Goal: Information Seeking & Learning: Learn about a topic

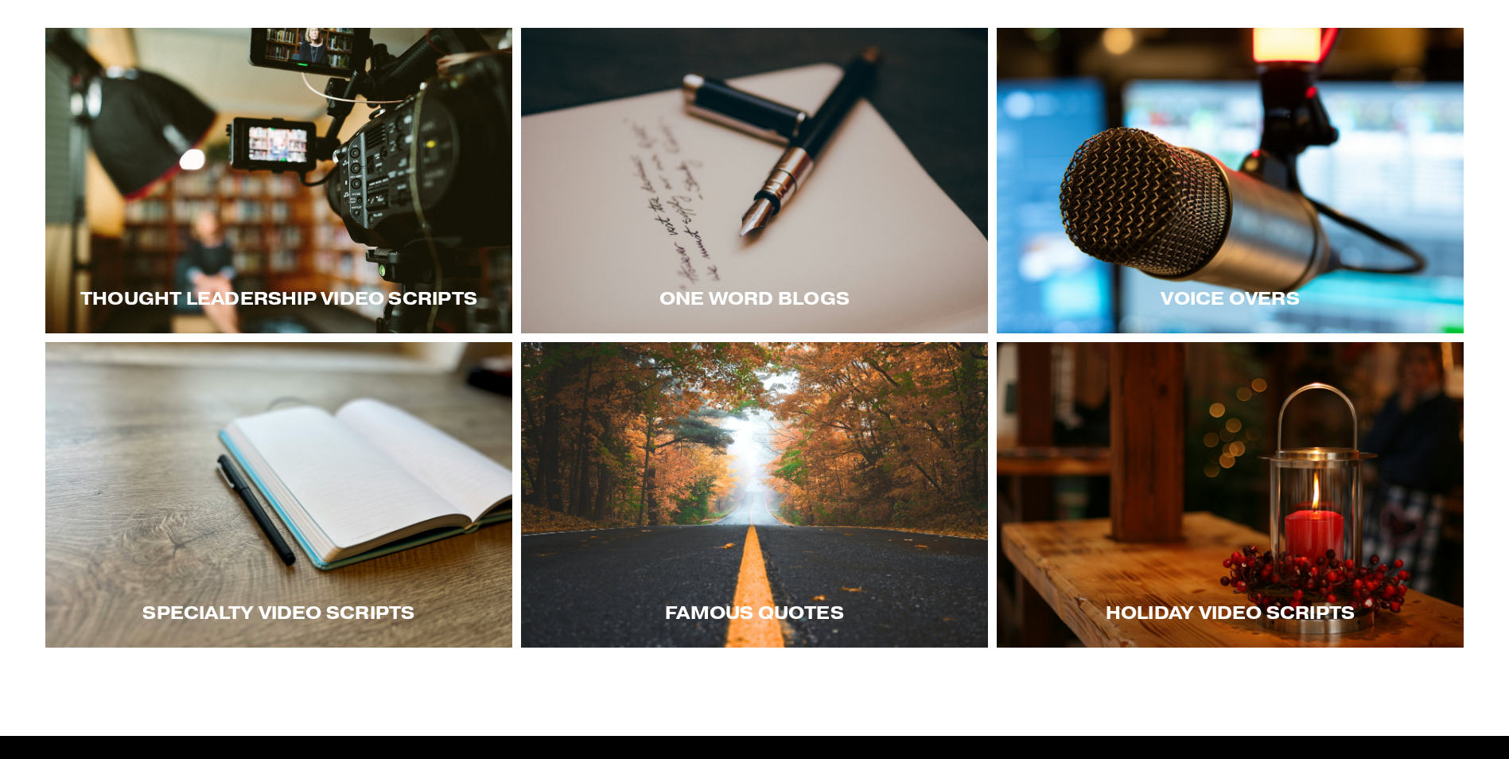
scroll to position [398, 0]
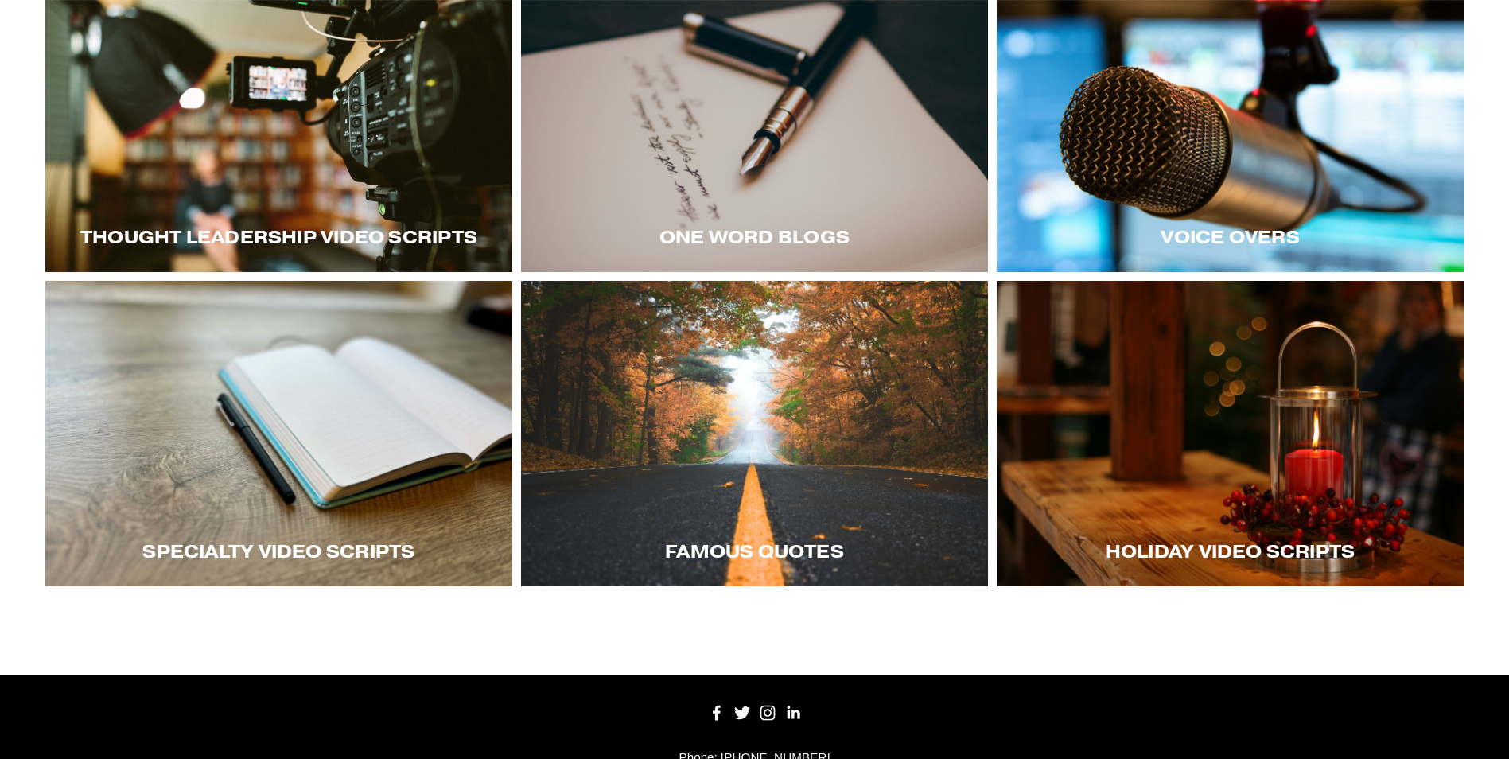
click at [398, 233] on span "Thought LEadership Video Scripts" at bounding box center [278, 237] width 397 height 22
click at [293, 232] on span "Thought LEadership Video Scripts" at bounding box center [278, 237] width 397 height 22
click at [313, 207] on div "Thought LEadership Video Scripts" at bounding box center [278, 237] width 467 height 70
click at [340, 183] on div at bounding box center [278, 120] width 467 height 306
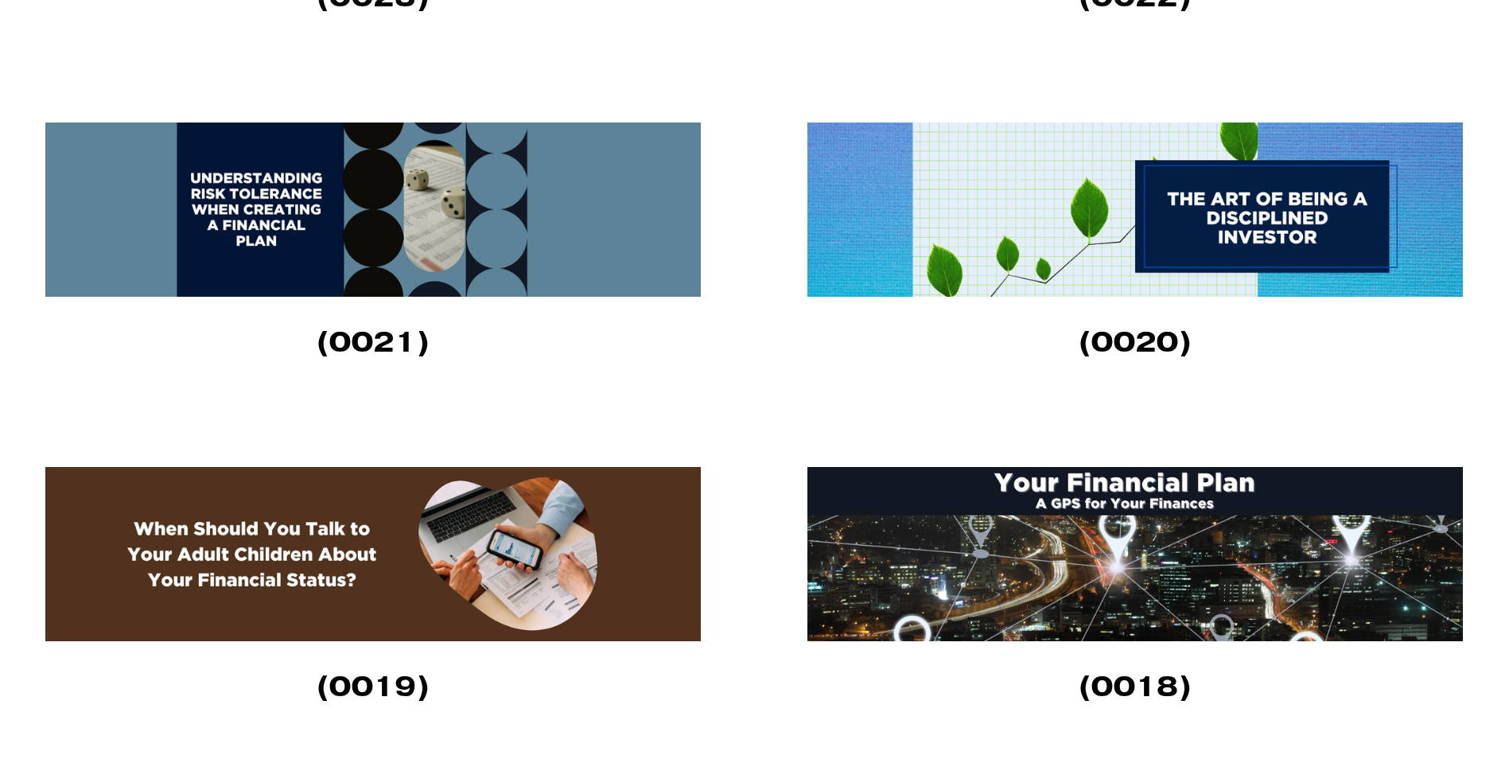
scroll to position [1989, 0]
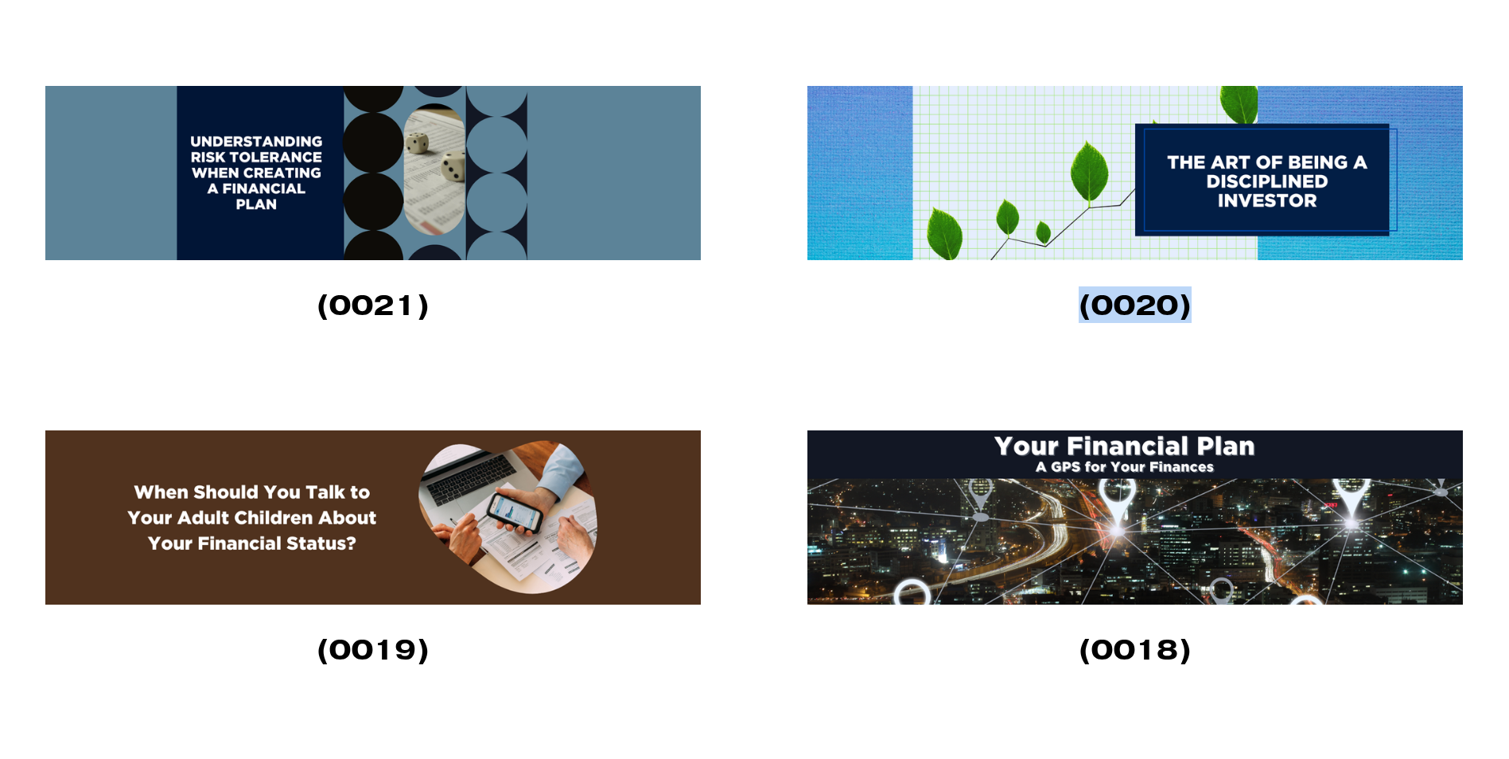
drag, startPoint x: 1059, startPoint y: 313, endPoint x: 1295, endPoint y: 314, distance: 236.3
click at [1295, 314] on h3 "(0020)" at bounding box center [1136, 305] width 656 height 33
copy strong "(0020)"
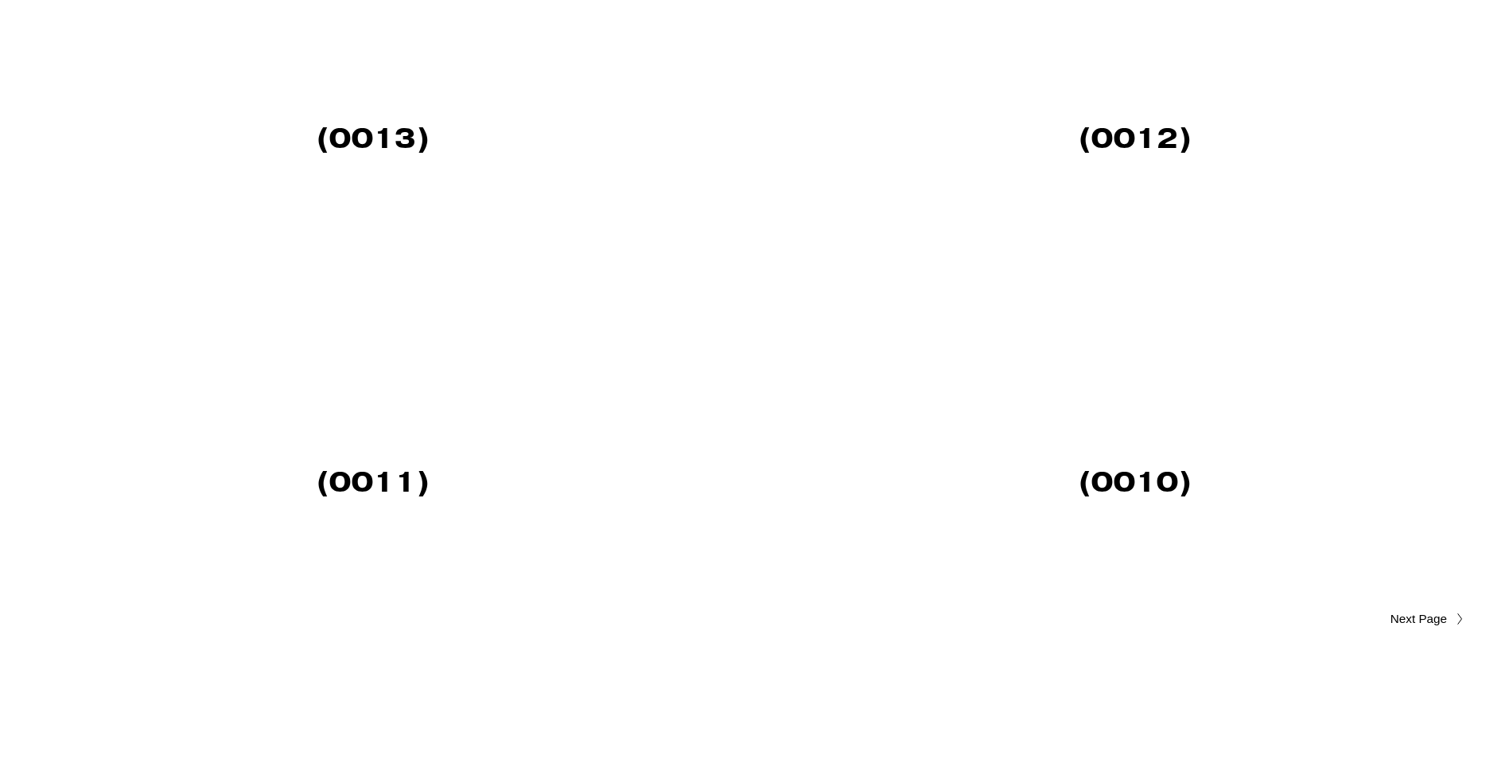
scroll to position [3580, 0]
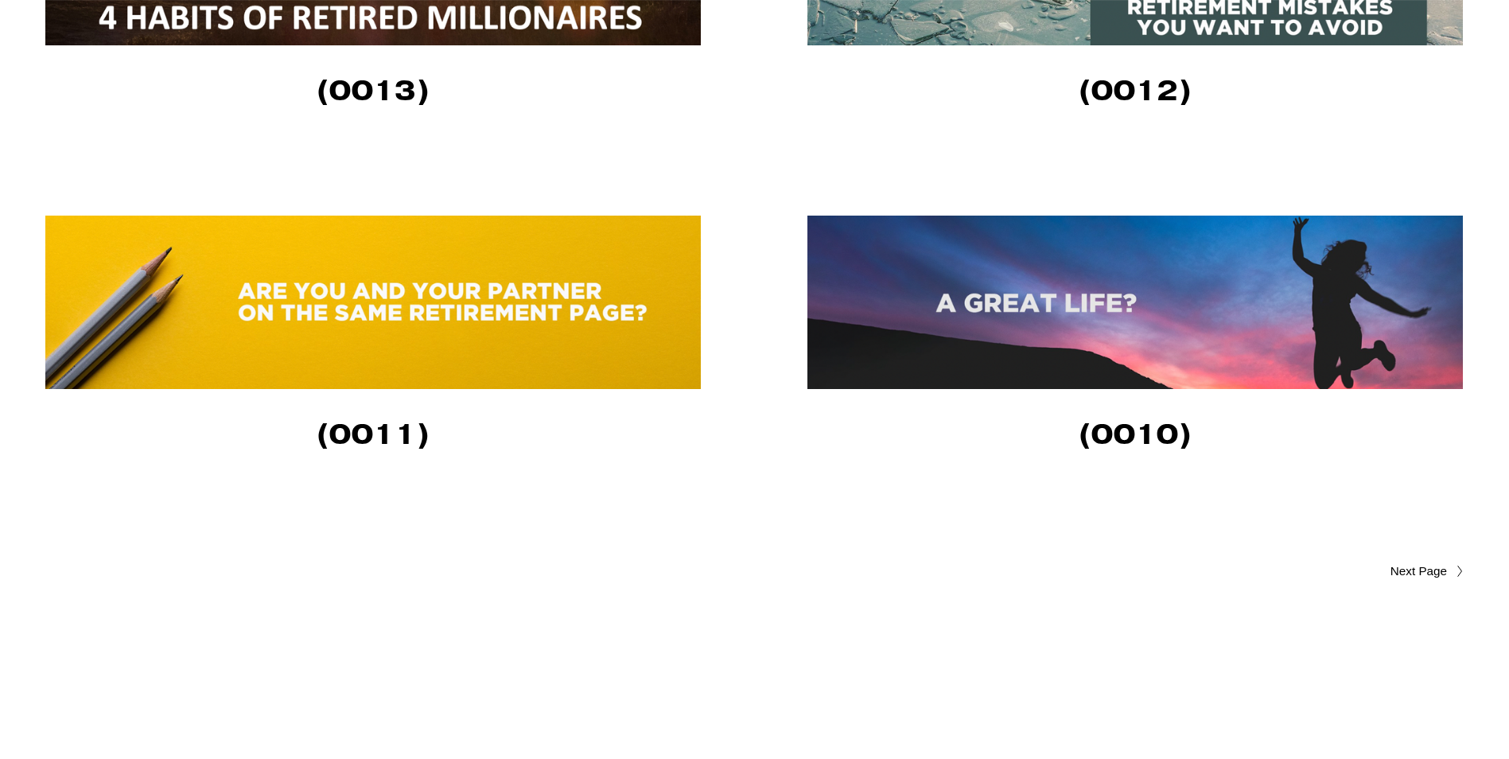
click at [1415, 578] on span "Older Posts" at bounding box center [1387, 571] width 120 height 19
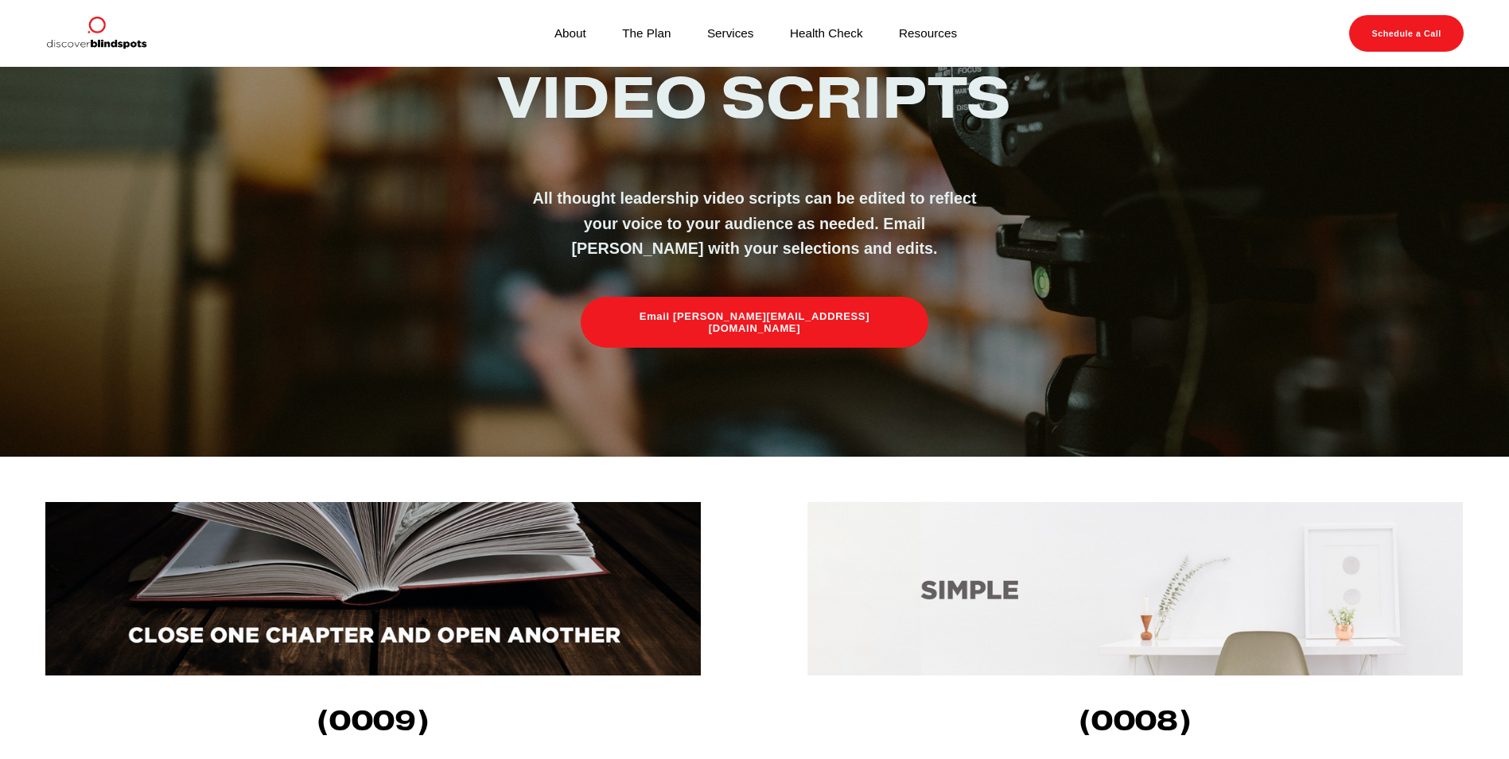
scroll to position [72, 0]
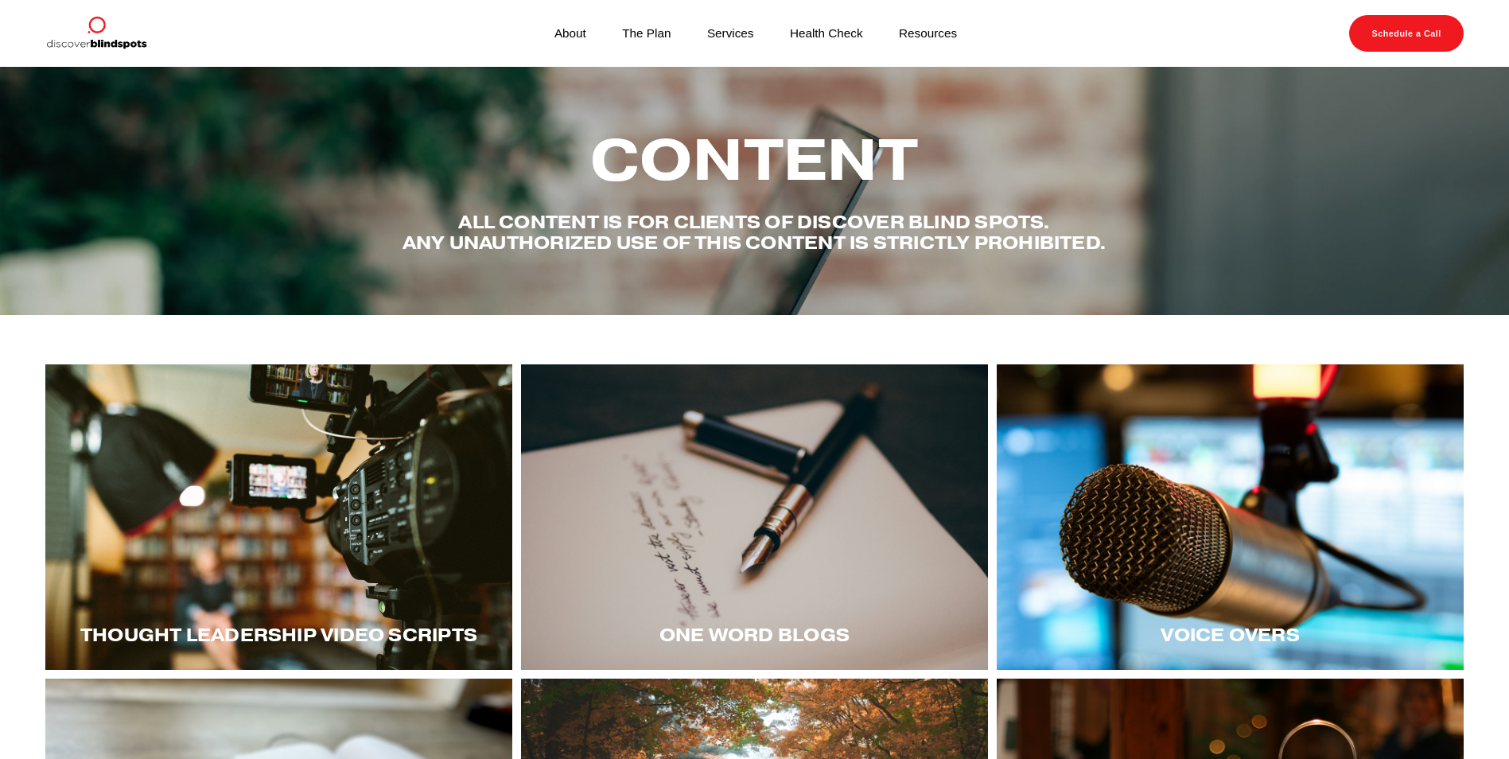
scroll to position [398, 0]
